Goal: Task Accomplishment & Management: Use online tool/utility

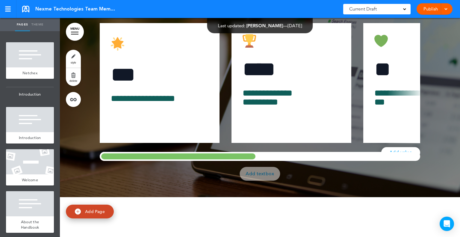
click at [170, 161] on div at bounding box center [178, 156] width 157 height 9
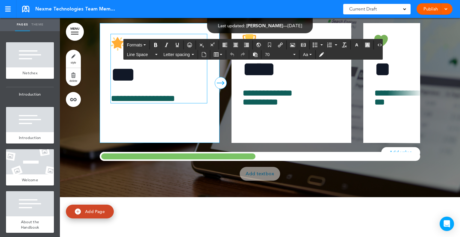
click at [153, 85] on h6 "***" at bounding box center [159, 74] width 96 height 21
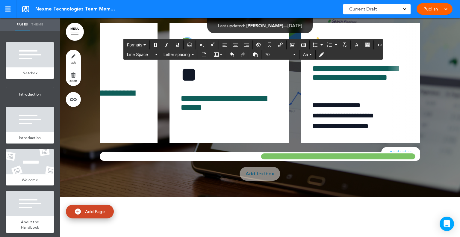
click at [388, 161] on div at bounding box center [337, 156] width 157 height 9
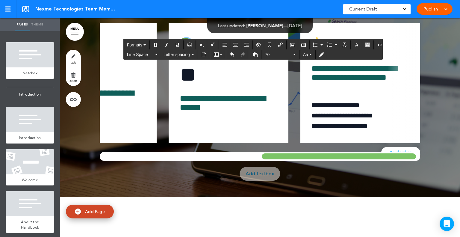
scroll to position [0, 326]
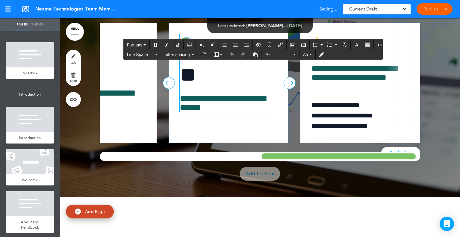
click at [210, 85] on h6 "**" at bounding box center [227, 74] width 96 height 21
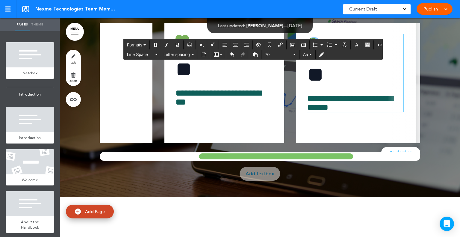
click at [252, 161] on div at bounding box center [275, 156] width 157 height 9
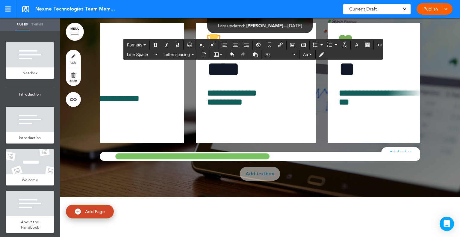
scroll to position [0, 0]
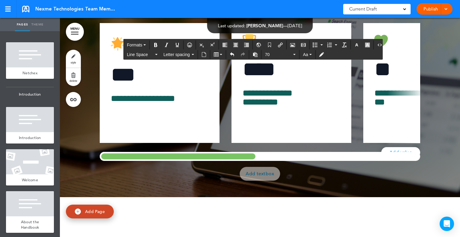
click at [155, 161] on div at bounding box center [178, 156] width 157 height 9
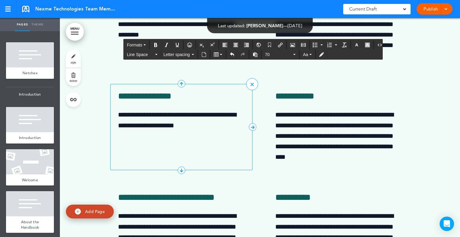
scroll to position [8999, 0]
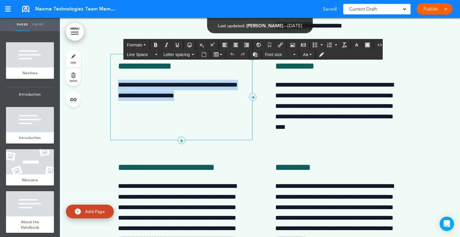
drag, startPoint x: 203, startPoint y: 168, endPoint x: 111, endPoint y: 153, distance: 93.4
click at [111, 140] on div "**********" at bounding box center [181, 97] width 142 height 86
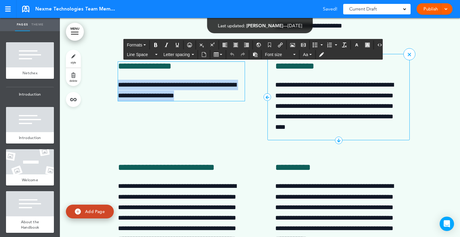
copy p "**********"
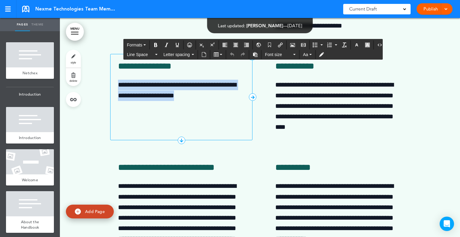
drag, startPoint x: 151, startPoint y: 167, endPoint x: 169, endPoint y: 168, distance: 18.0
click at [152, 101] on p "**********" at bounding box center [181, 90] width 127 height 21
click at [162, 101] on p "**********" at bounding box center [181, 90] width 127 height 21
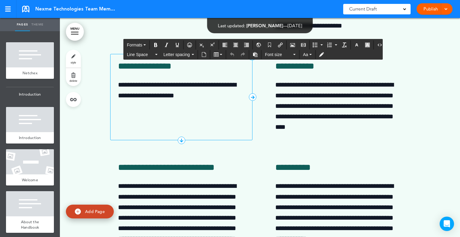
click at [152, 101] on p "**********" at bounding box center [181, 90] width 127 height 21
click at [147, 101] on p "**********" at bounding box center [181, 90] width 127 height 21
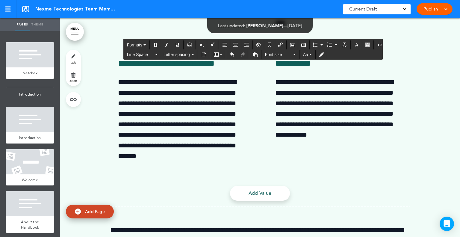
scroll to position [9149, 0]
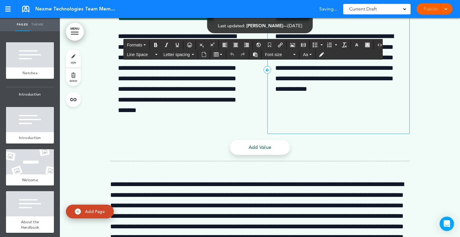
click at [330, 105] on p "**********" at bounding box center [338, 68] width 127 height 74
drag, startPoint x: 314, startPoint y: 174, endPoint x: 350, endPoint y: 172, distance: 35.9
click at [315, 105] on p "**********" at bounding box center [338, 68] width 127 height 74
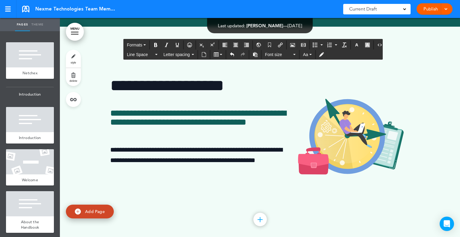
scroll to position [10286, 0]
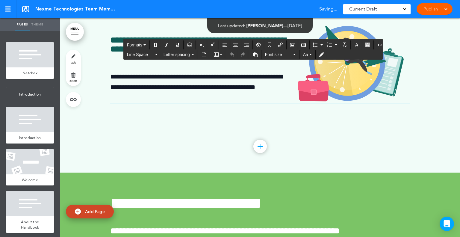
click at [152, 103] on p "**********" at bounding box center [259, 87] width 299 height 32
click at [340, 144] on div "**********" at bounding box center [259, 63] width 299 height 162
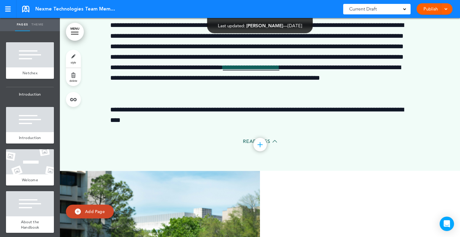
scroll to position [12171, 0]
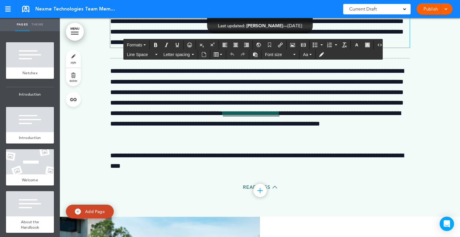
click at [369, 48] on p "**********" at bounding box center [259, 21] width 299 height 53
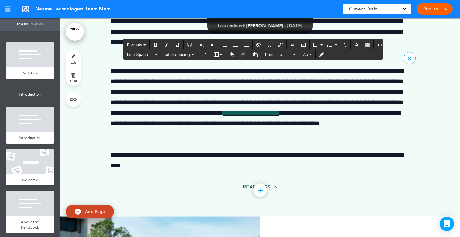
click at [208, 139] on p "**********" at bounding box center [259, 103] width 299 height 74
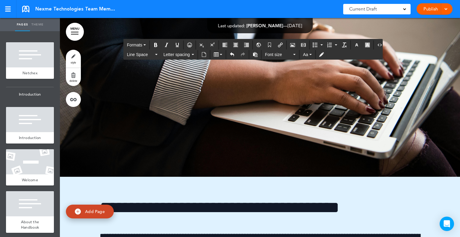
scroll to position [19172, 0]
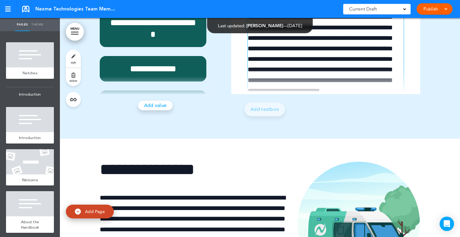
scroll to position [19740, 0]
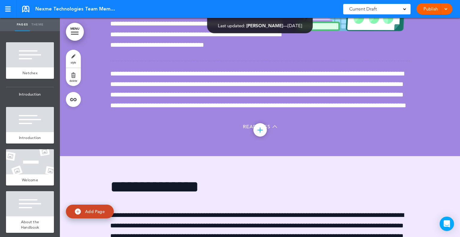
scroll to position [23091, 0]
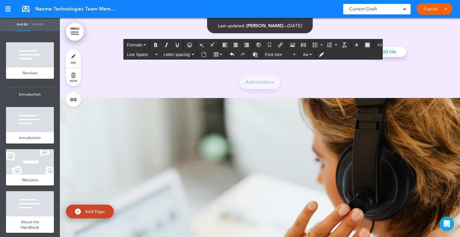
scroll to position [23420, 0]
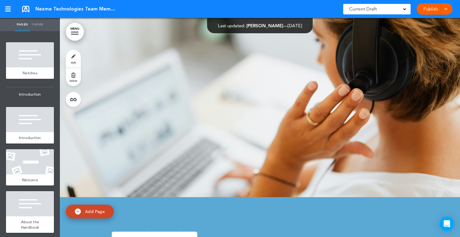
scroll to position [23450, 0]
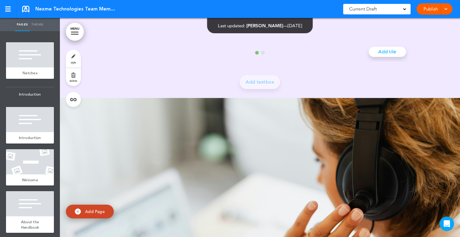
scroll to position [23420, 0]
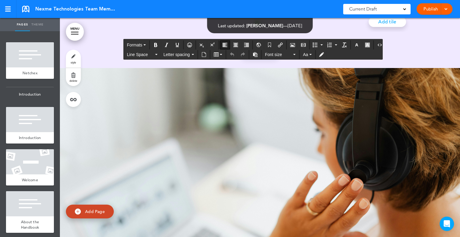
drag, startPoint x: 366, startPoint y: 191, endPoint x: 111, endPoint y: 124, distance: 263.7
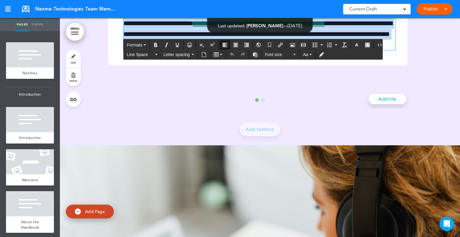
scroll to position [23301, 0]
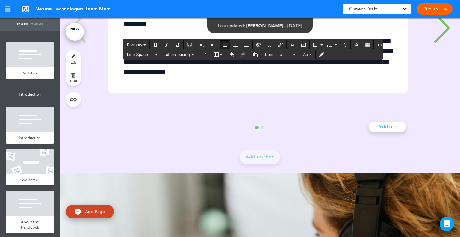
scroll to position [23450, 0]
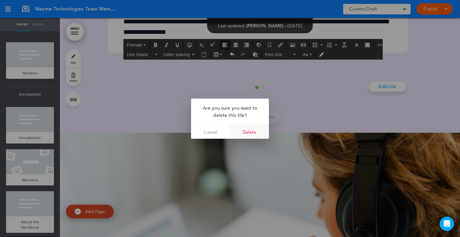
drag, startPoint x: 249, startPoint y: 132, endPoint x: 252, endPoint y: 132, distance: 3.3
click at [249, 132] on link "Delete" at bounding box center [249, 131] width 39 height 13
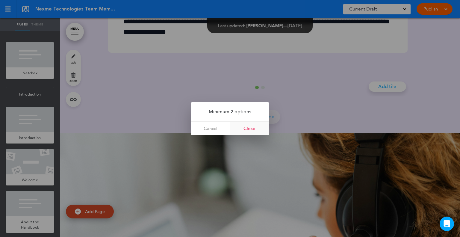
click at [247, 129] on link "Close" at bounding box center [249, 127] width 39 height 13
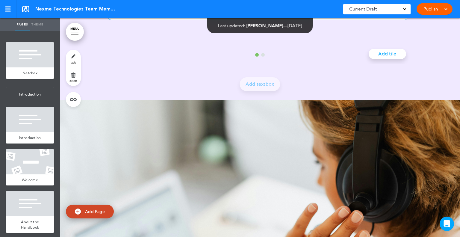
scroll to position [23510, 0]
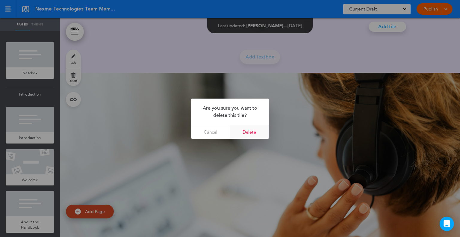
click at [247, 129] on link "Delete" at bounding box center [249, 131] width 39 height 13
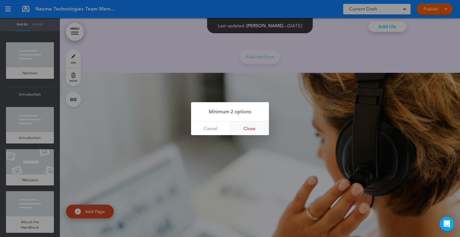
click at [254, 124] on link "Close" at bounding box center [249, 127] width 39 height 13
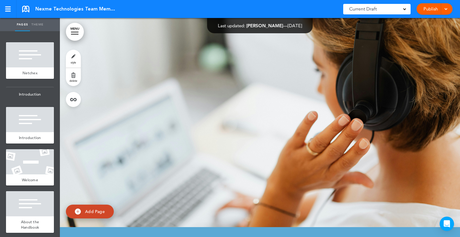
scroll to position [23540, 0]
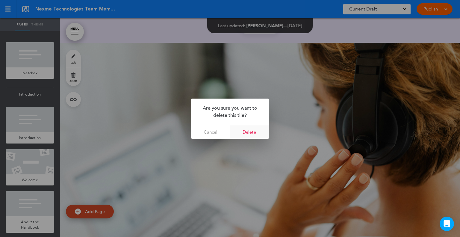
click at [251, 133] on link "Delete" at bounding box center [249, 131] width 39 height 13
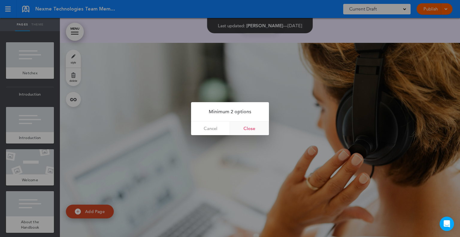
click at [251, 129] on link "Close" at bounding box center [249, 127] width 39 height 13
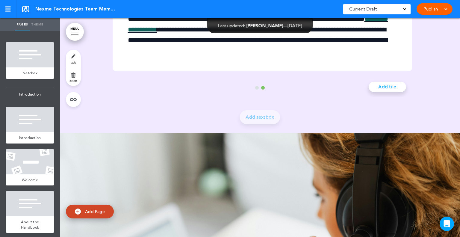
scroll to position [23510, 0]
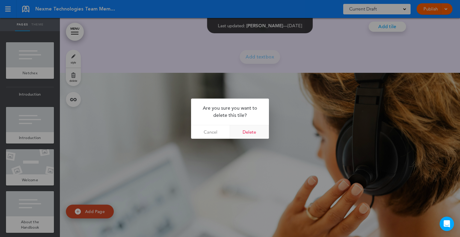
click at [252, 131] on link "Delete" at bounding box center [249, 131] width 39 height 13
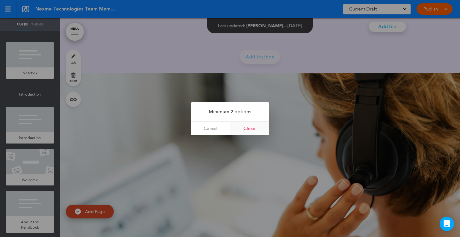
click at [250, 129] on link "Close" at bounding box center [249, 127] width 39 height 13
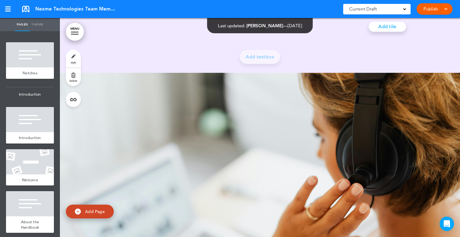
scroll to position [0, 0]
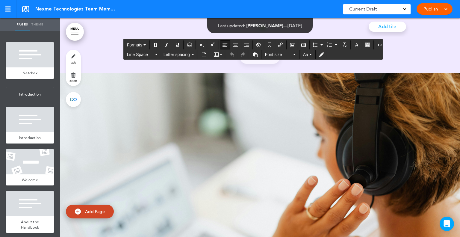
drag, startPoint x: 209, startPoint y: 91, endPoint x: 69, endPoint y: 101, distance: 141.0
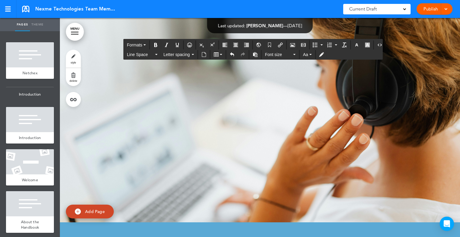
scroll to position [23540, 0]
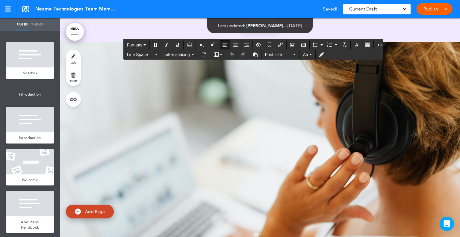
drag, startPoint x: 335, startPoint y: 185, endPoint x: 112, endPoint y: 65, distance: 253.4
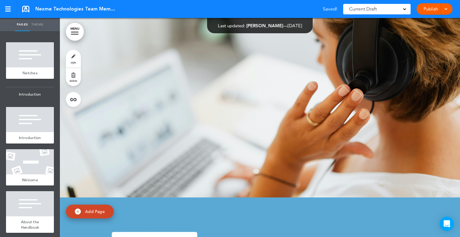
scroll to position [23449, 0]
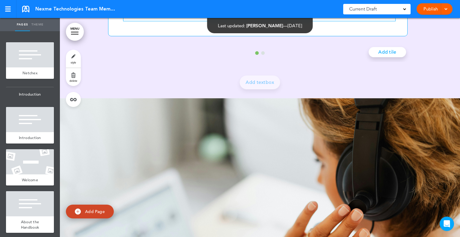
scroll to position [23419, 0]
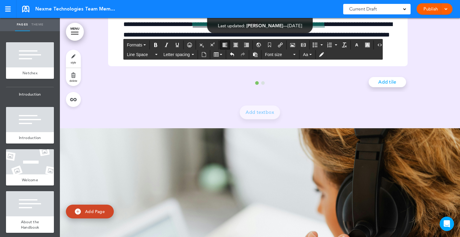
drag, startPoint x: 218, startPoint y: 141, endPoint x: 152, endPoint y: 87, distance: 85.5
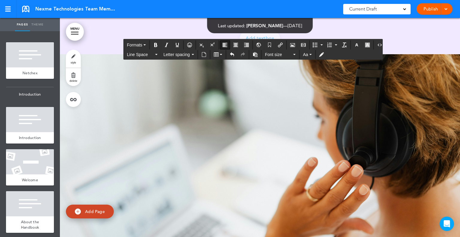
scroll to position [23389, 0]
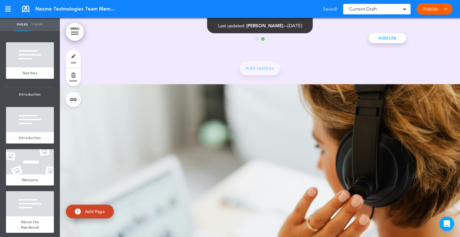
scroll to position [0, 386]
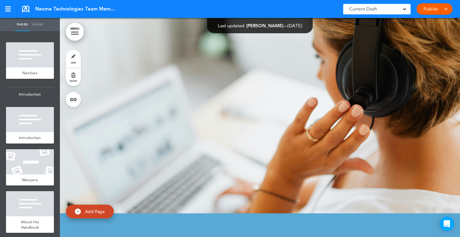
scroll to position [23329, 0]
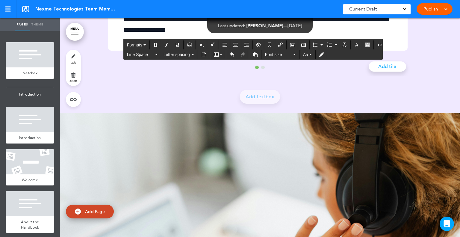
drag, startPoint x: 250, startPoint y: 124, endPoint x: 184, endPoint y: 112, distance: 66.5
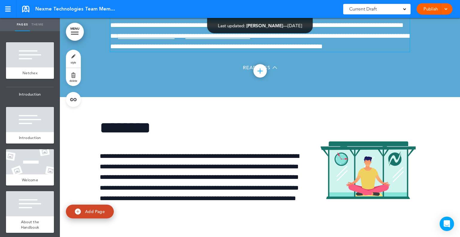
scroll to position [24676, 0]
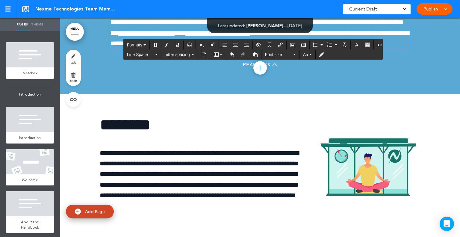
scroll to position [24676, 0]
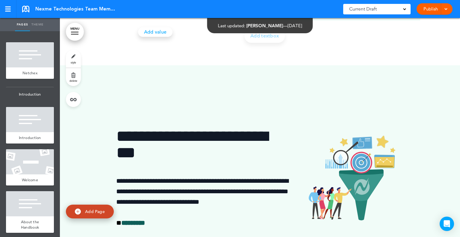
scroll to position [25065, 0]
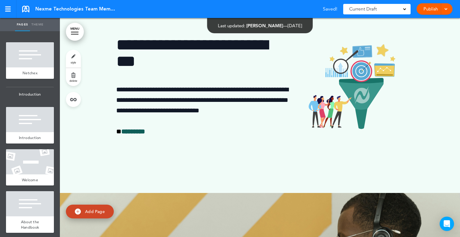
scroll to position [25095, 0]
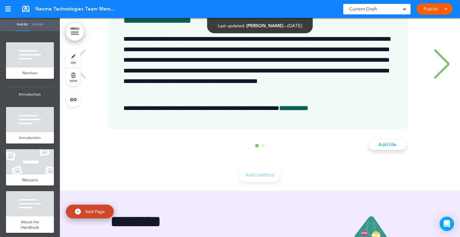
scroll to position [26142, 0]
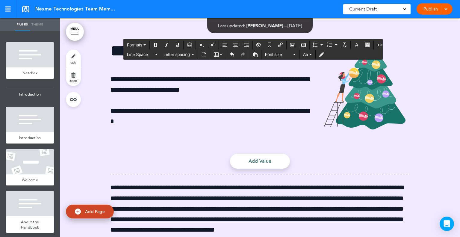
scroll to position [26262, 0]
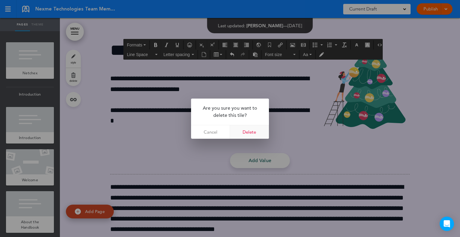
click at [252, 130] on link "Delete" at bounding box center [249, 131] width 39 height 13
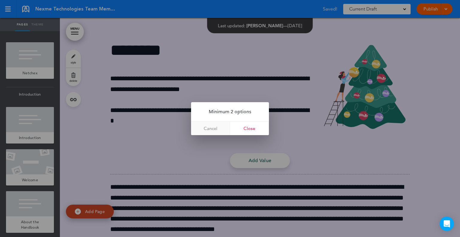
click at [214, 127] on link "Cancel" at bounding box center [210, 127] width 39 height 13
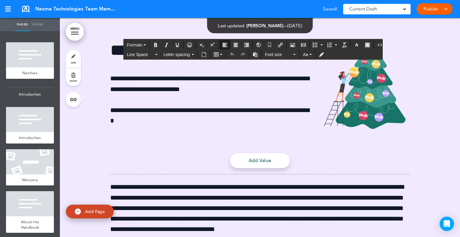
drag, startPoint x: 322, startPoint y: 200, endPoint x: 169, endPoint y: 152, distance: 160.5
drag, startPoint x: 330, startPoint y: 200, endPoint x: 116, endPoint y: 122, distance: 227.1
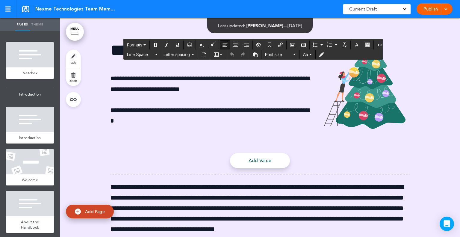
drag, startPoint x: 223, startPoint y: 142, endPoint x: 310, endPoint y: 159, distance: 88.4
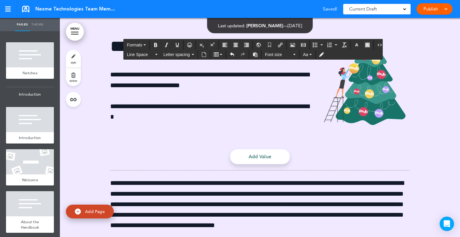
scroll to position [26265, 0]
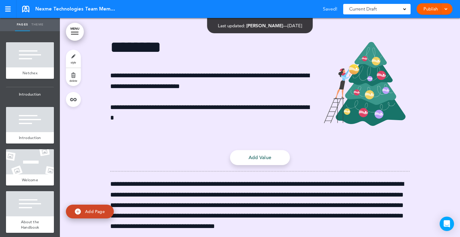
scroll to position [0, 386]
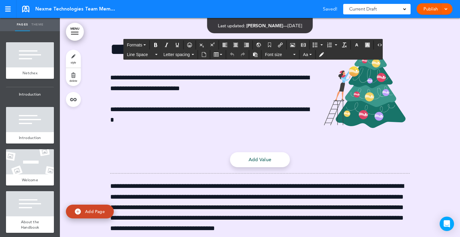
scroll to position [26262, 0]
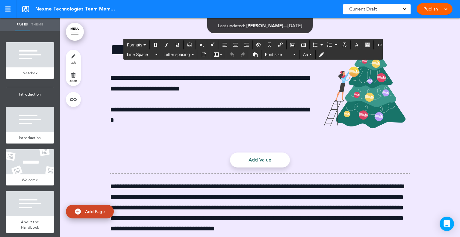
drag, startPoint x: 231, startPoint y: 111, endPoint x: 114, endPoint y: 106, distance: 117.4
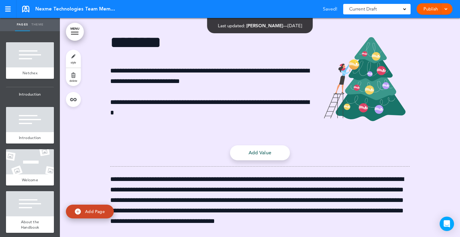
scroll to position [0, 0]
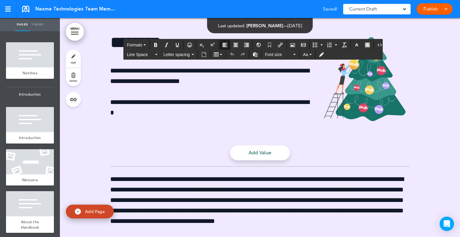
drag, startPoint x: 329, startPoint y: 193, endPoint x: 118, endPoint y: 121, distance: 223.4
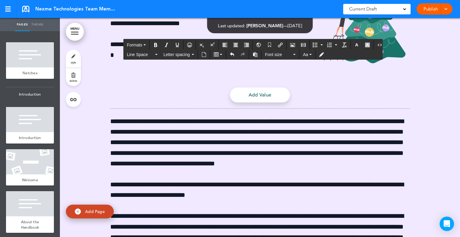
scroll to position [26262, 0]
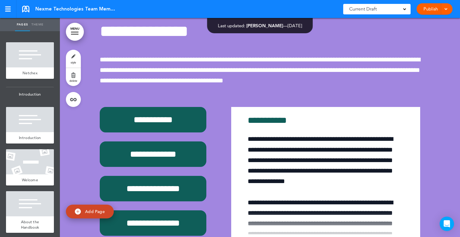
scroll to position [26532, 0]
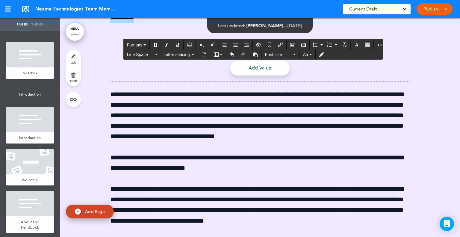
scroll to position [26644, 0]
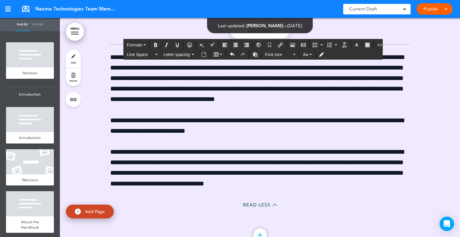
drag, startPoint x: 146, startPoint y: 174, endPoint x: 104, endPoint y: 30, distance: 150.4
click at [155, 46] on icon "Bold" at bounding box center [155, 44] width 5 height 5
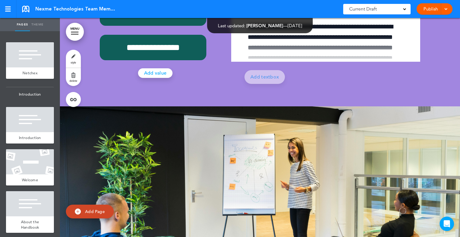
scroll to position [27152, 0]
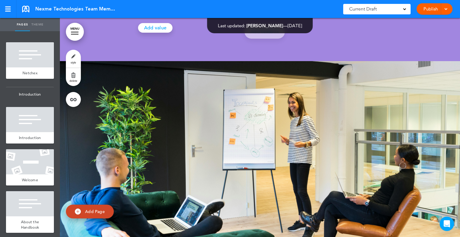
scroll to position [27123, 0]
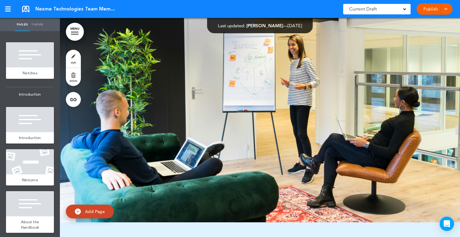
scroll to position [27212, 0]
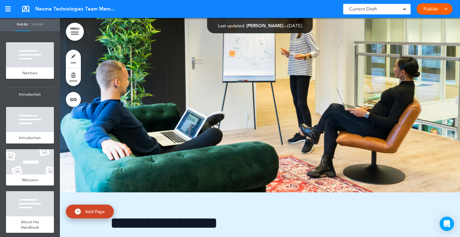
drag, startPoint x: 176, startPoint y: 95, endPoint x: 179, endPoint y: 95, distance: 3.1
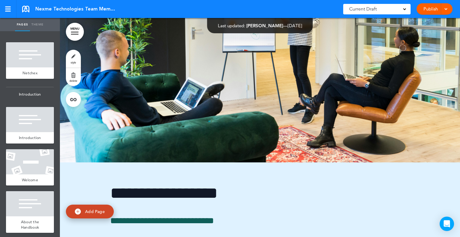
scroll to position [74, 0]
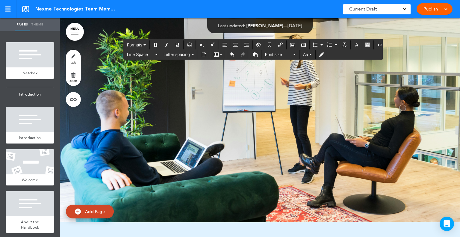
scroll to position [0, 0]
drag, startPoint x: 300, startPoint y: 134, endPoint x: 325, endPoint y: 146, distance: 27.0
drag, startPoint x: 356, startPoint y: 145, endPoint x: 390, endPoint y: 204, distance: 68.0
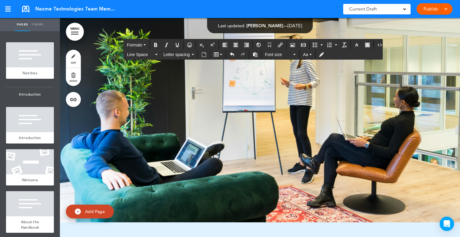
drag, startPoint x: 395, startPoint y: 189, endPoint x: 241, endPoint y: 168, distance: 156.2
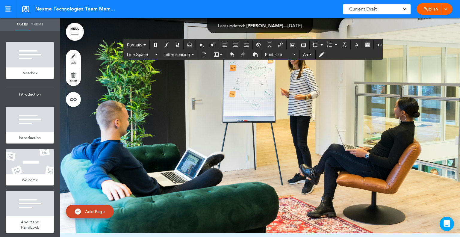
scroll to position [27212, 0]
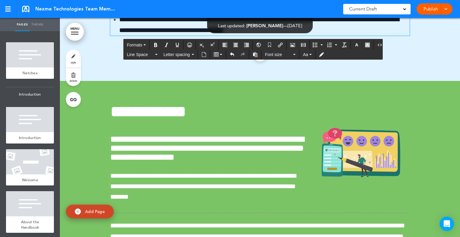
scroll to position [27631, 0]
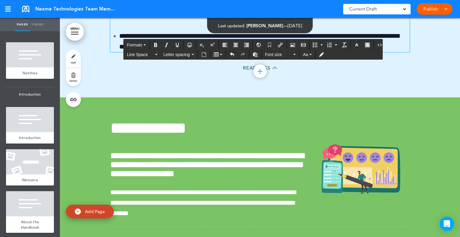
scroll to position [27691, 0]
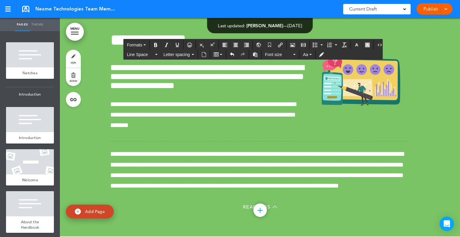
scroll to position [27751, 0]
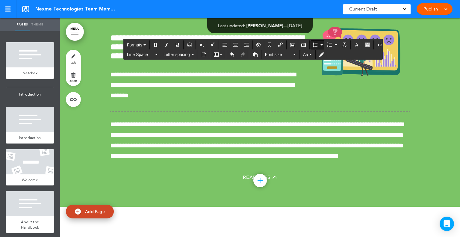
scroll to position [27781, 0]
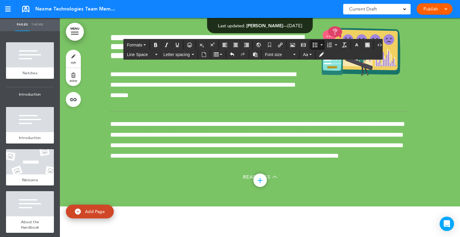
drag, startPoint x: 290, startPoint y: 192, endPoint x: 102, endPoint y: 138, distance: 195.1
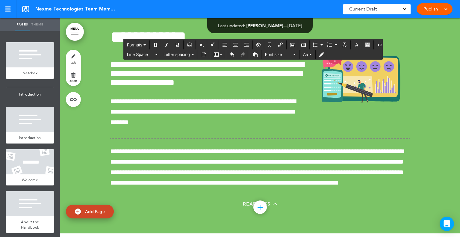
scroll to position [27691, 0]
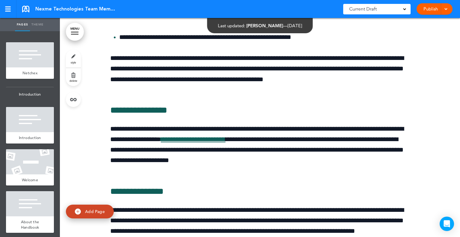
scroll to position [28230, 0]
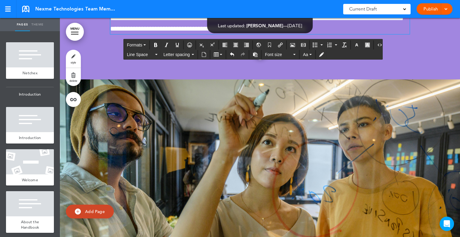
scroll to position [28828, 0]
drag, startPoint x: 208, startPoint y: 172, endPoint x: 227, endPoint y: 173, distance: 19.5
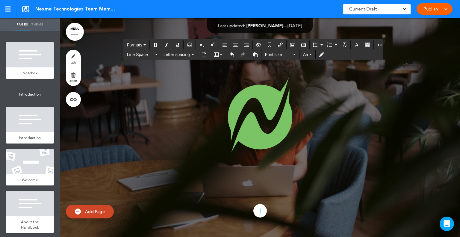
scroll to position [29846, 0]
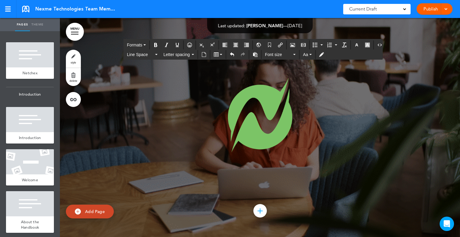
click at [432, 8] on div "Publish Publish Preview Draft" at bounding box center [434, 8] width 36 height 11
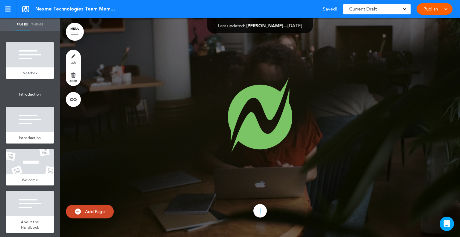
click at [444, 8] on span at bounding box center [445, 9] width 4 height 4
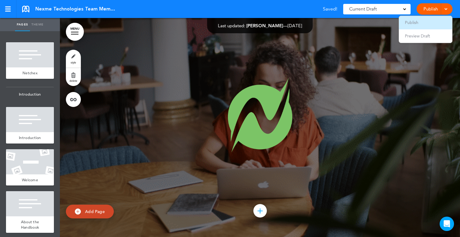
click at [423, 25] on li "Publish" at bounding box center [424, 22] width 53 height 13
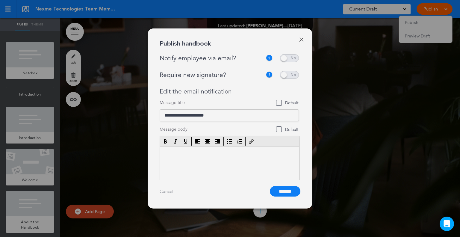
scroll to position [0, 0]
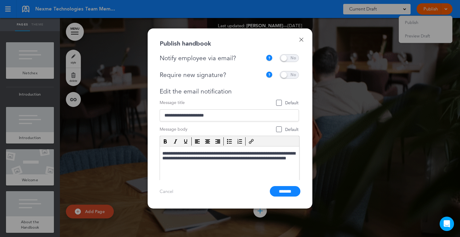
click at [290, 57] on span at bounding box center [288, 58] width 19 height 8
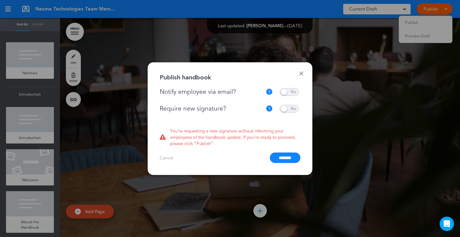
drag, startPoint x: 288, startPoint y: 110, endPoint x: 288, endPoint y: 107, distance: 3.9
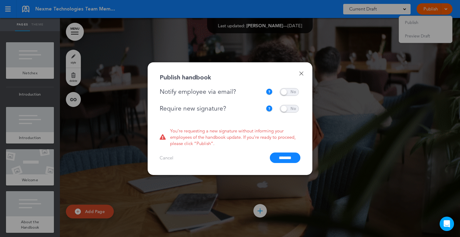
click at [288, 108] on span at bounding box center [288, 109] width 19 height 8
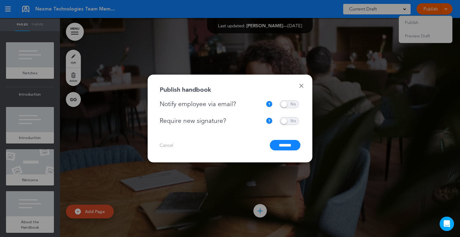
click at [291, 143] on input "*******" at bounding box center [285, 145] width 31 height 10
